Goal: Information Seeking & Learning: Learn about a topic

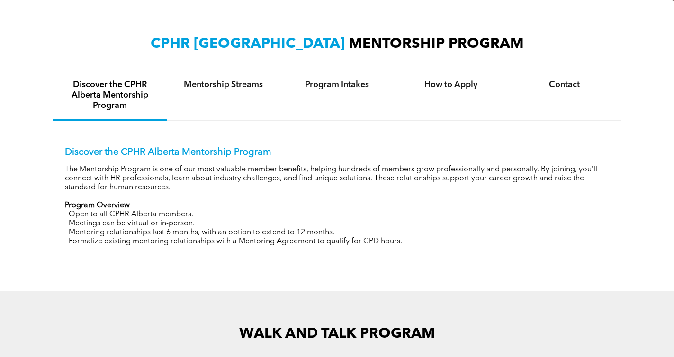
scroll to position [348, 0]
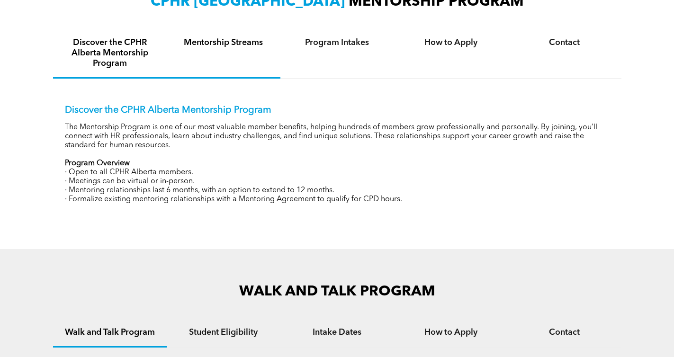
click at [242, 39] on div "Mentorship Streams" at bounding box center [224, 54] width 114 height 50
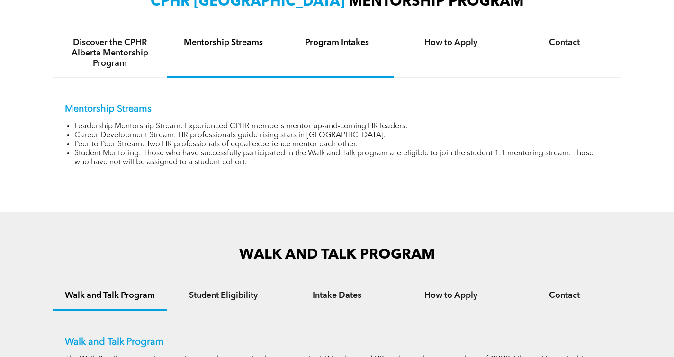
click at [322, 37] on h4 "Program Intakes" at bounding box center [337, 42] width 97 height 10
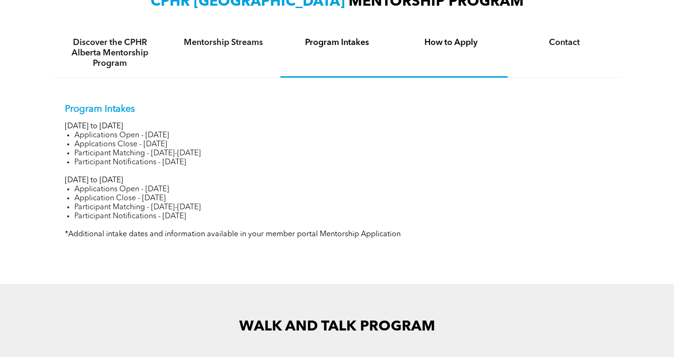
click at [435, 37] on h4 "How to Apply" at bounding box center [451, 42] width 97 height 10
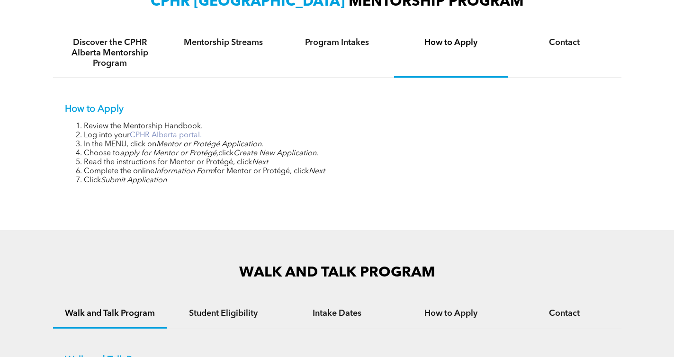
click at [174, 132] on link "CPHR Alberta portal." at bounding box center [166, 136] width 72 height 8
click at [296, 37] on h4 "Program Intakes" at bounding box center [337, 42] width 97 height 10
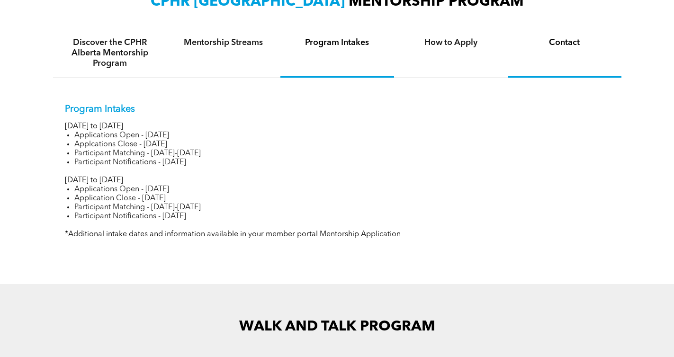
click at [556, 37] on h4 "Contact" at bounding box center [564, 42] width 97 height 10
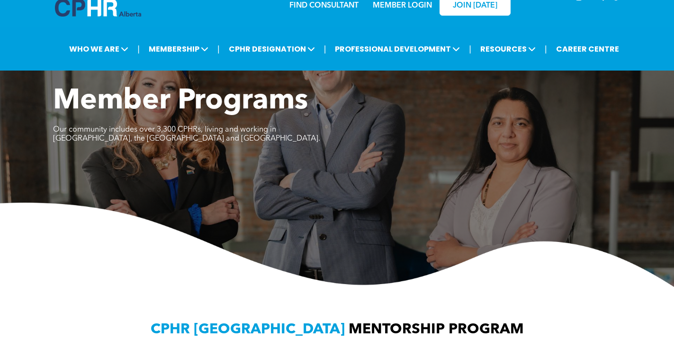
scroll to position [0, 0]
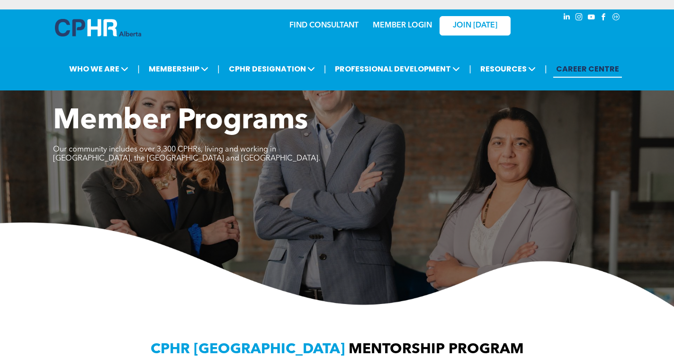
click at [568, 60] on link "CAREER CENTRE" at bounding box center [587, 69] width 69 height 18
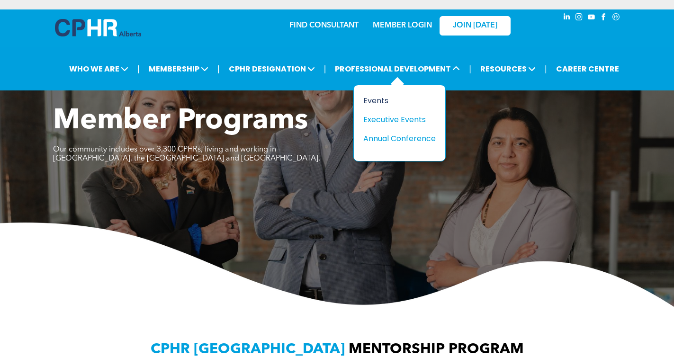
click at [376, 95] on div "Events" at bounding box center [395, 101] width 65 height 12
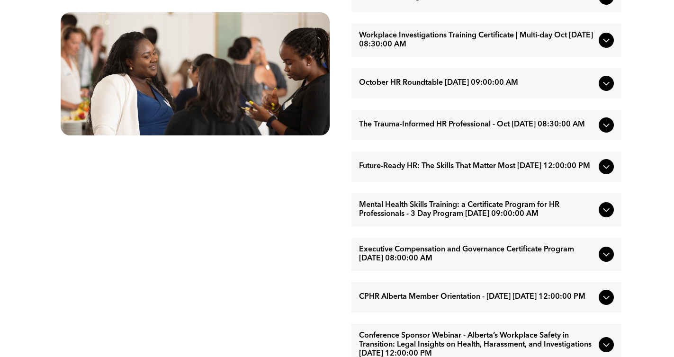
scroll to position [537, 0]
